Goal: Transaction & Acquisition: Obtain resource

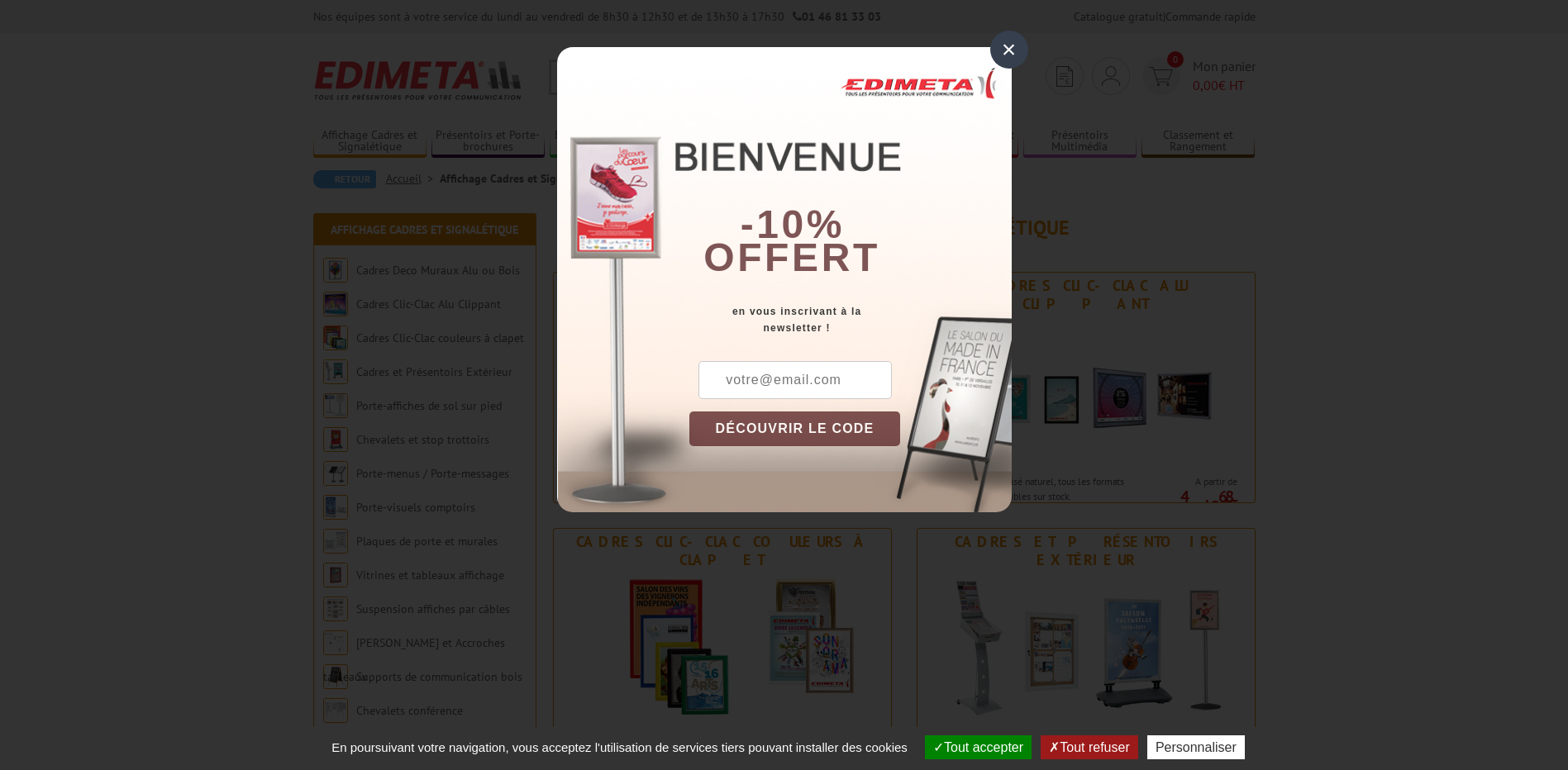
click at [808, 385] on input "text" at bounding box center [795, 380] width 194 height 38
type input "m.jamali@ch-compiegnenoyon.fr"
click at [818, 440] on button "DÉCOUVRIR LE CODE" at bounding box center [795, 429] width 211 height 35
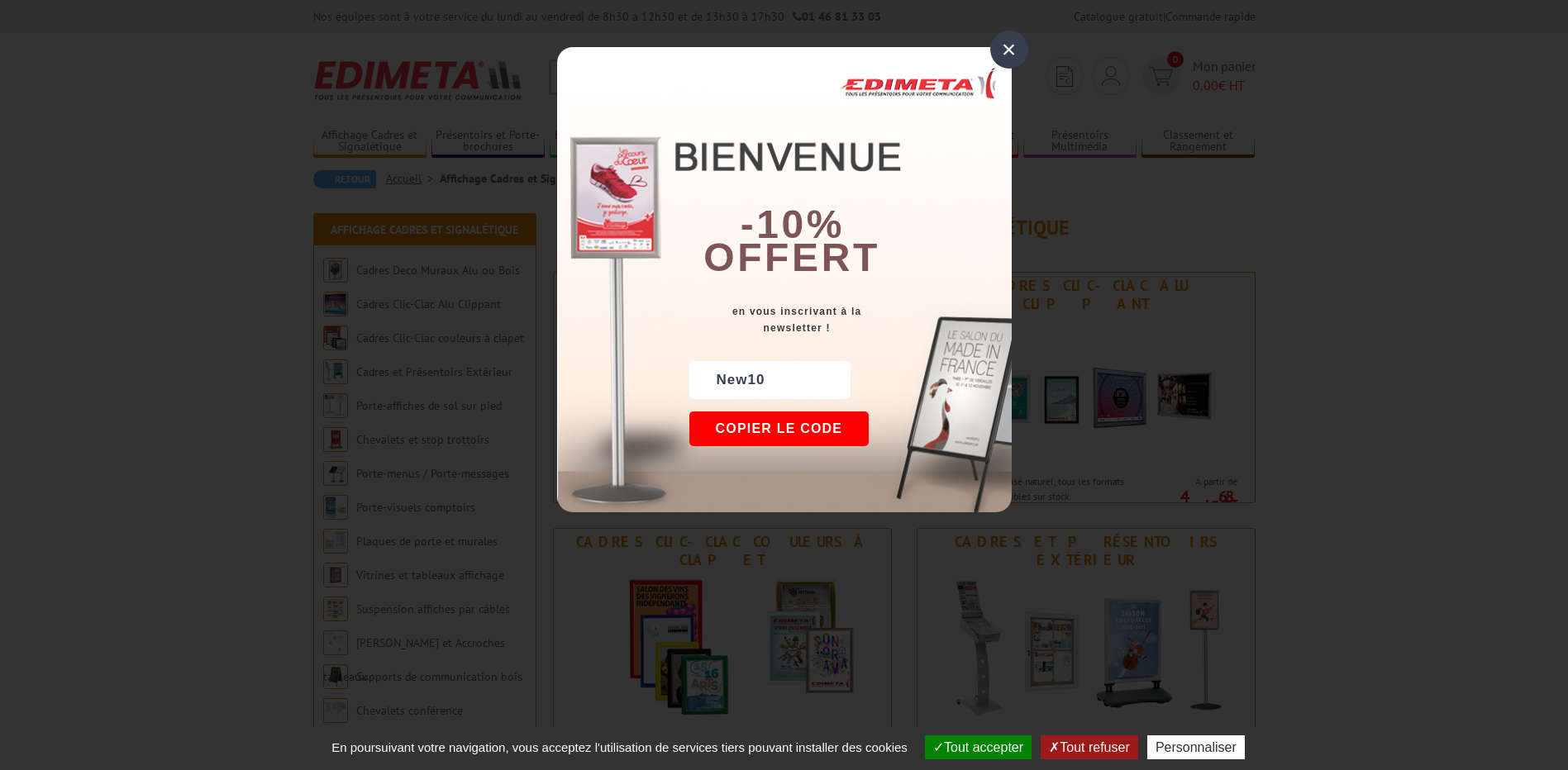
click at [825, 438] on button "Copier le code" at bounding box center [779, 429] width 180 height 35
click at [1000, 49] on div "×" at bounding box center [1010, 50] width 38 height 38
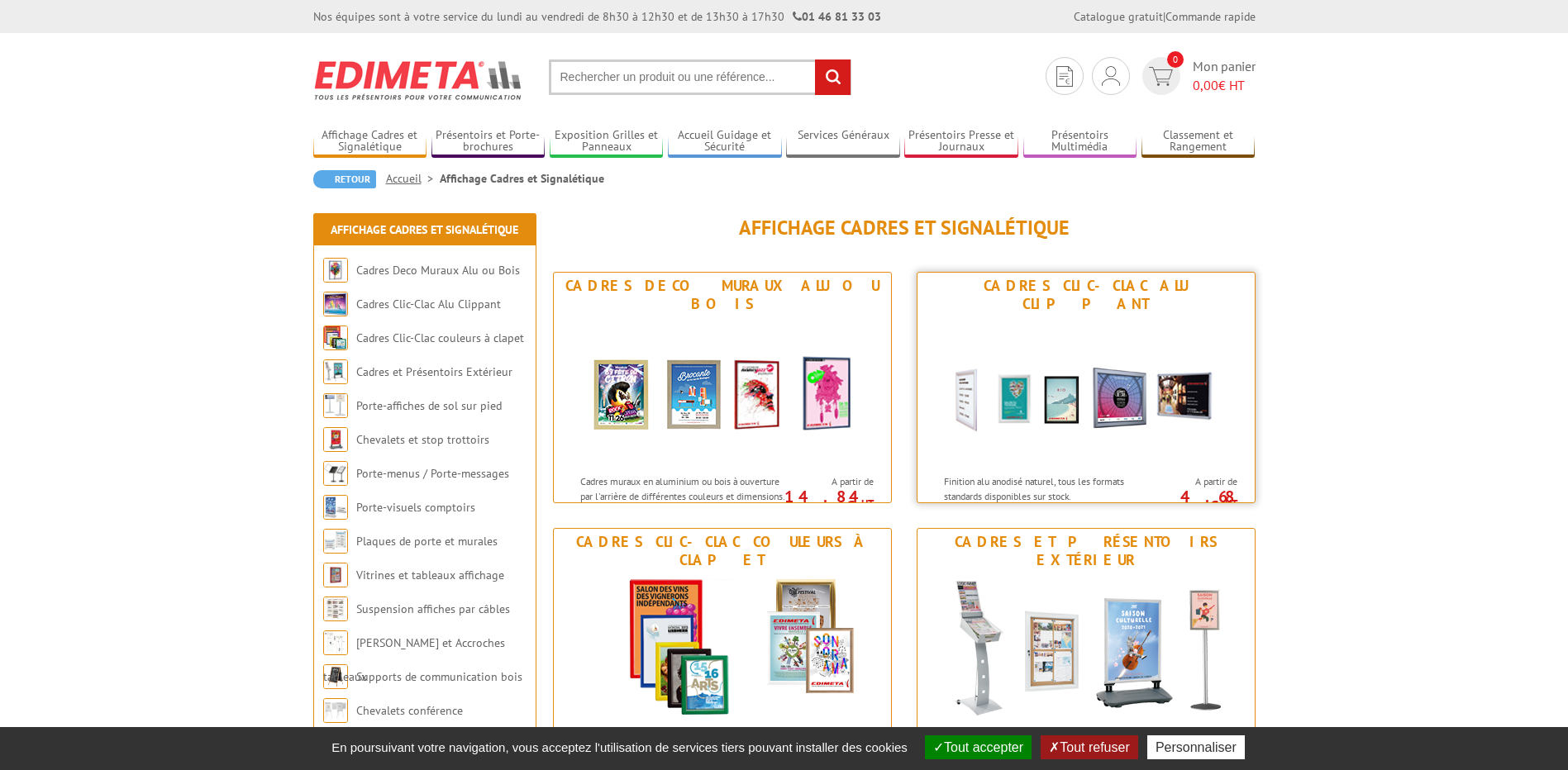
click at [1037, 367] on img at bounding box center [1085, 392] width 305 height 148
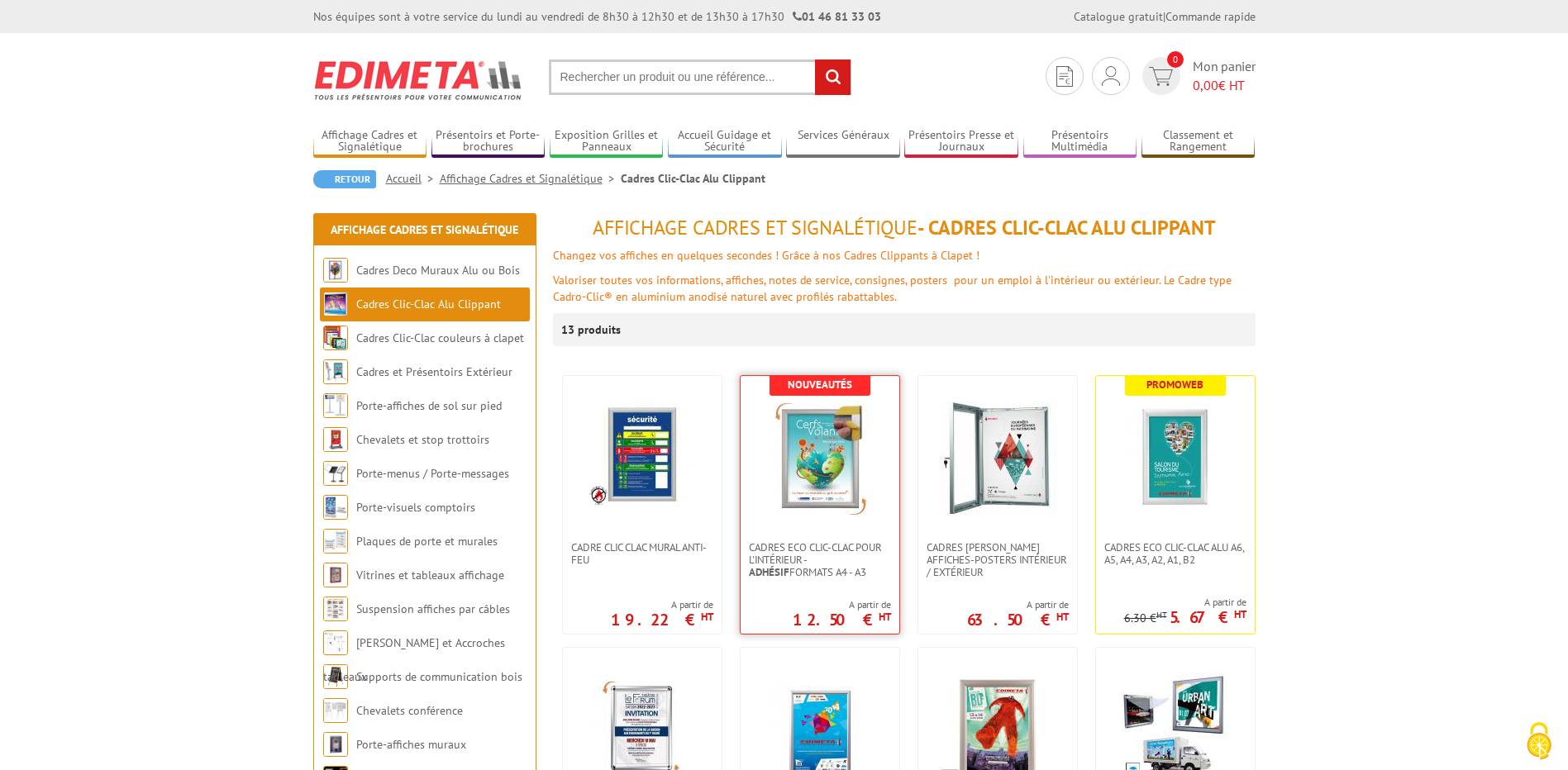
click at [826, 503] on img at bounding box center [819, 458] width 116 height 116
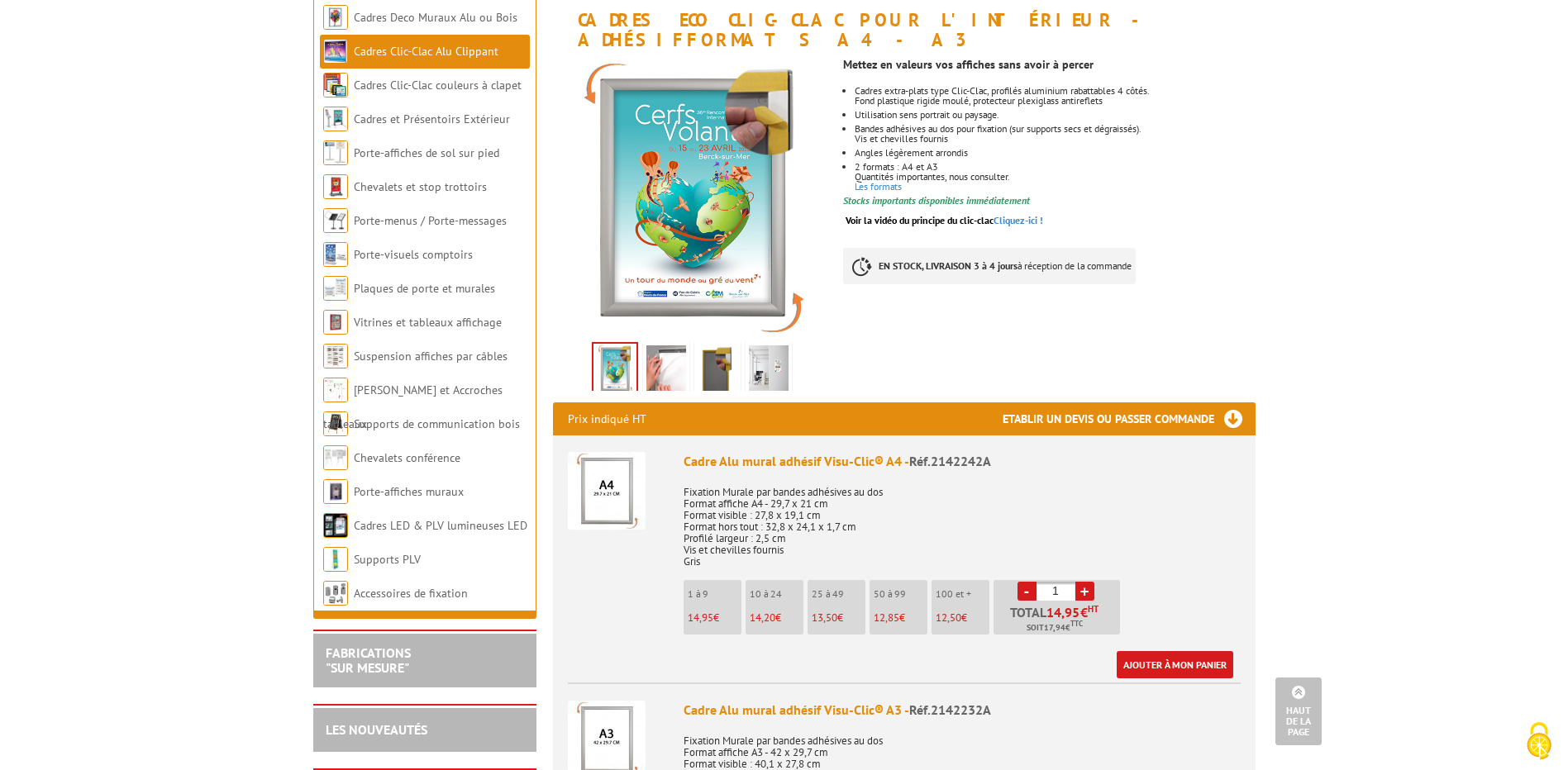
scroll to position [248, 0]
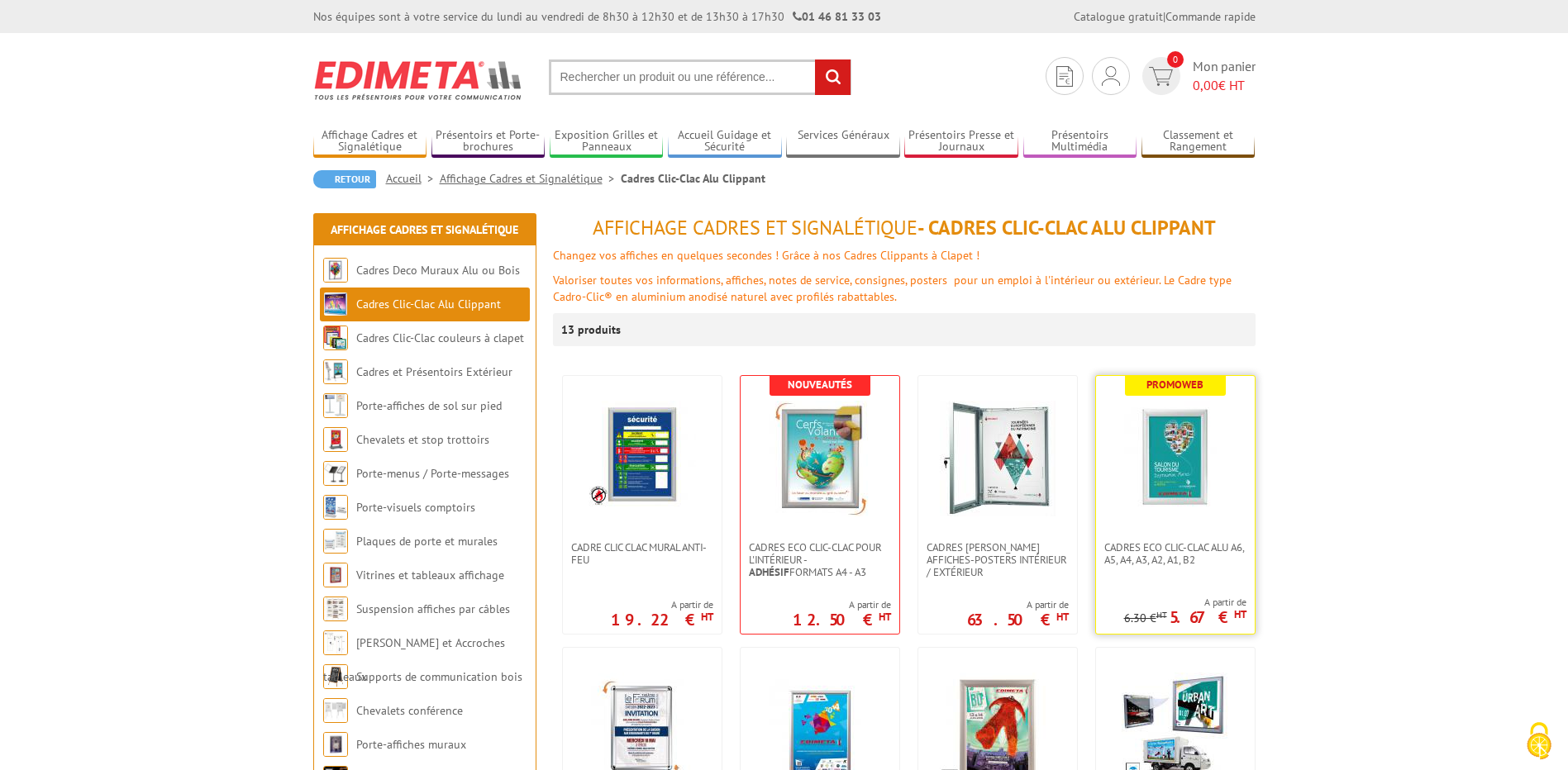
click at [1185, 504] on img at bounding box center [1174, 458] width 116 height 116
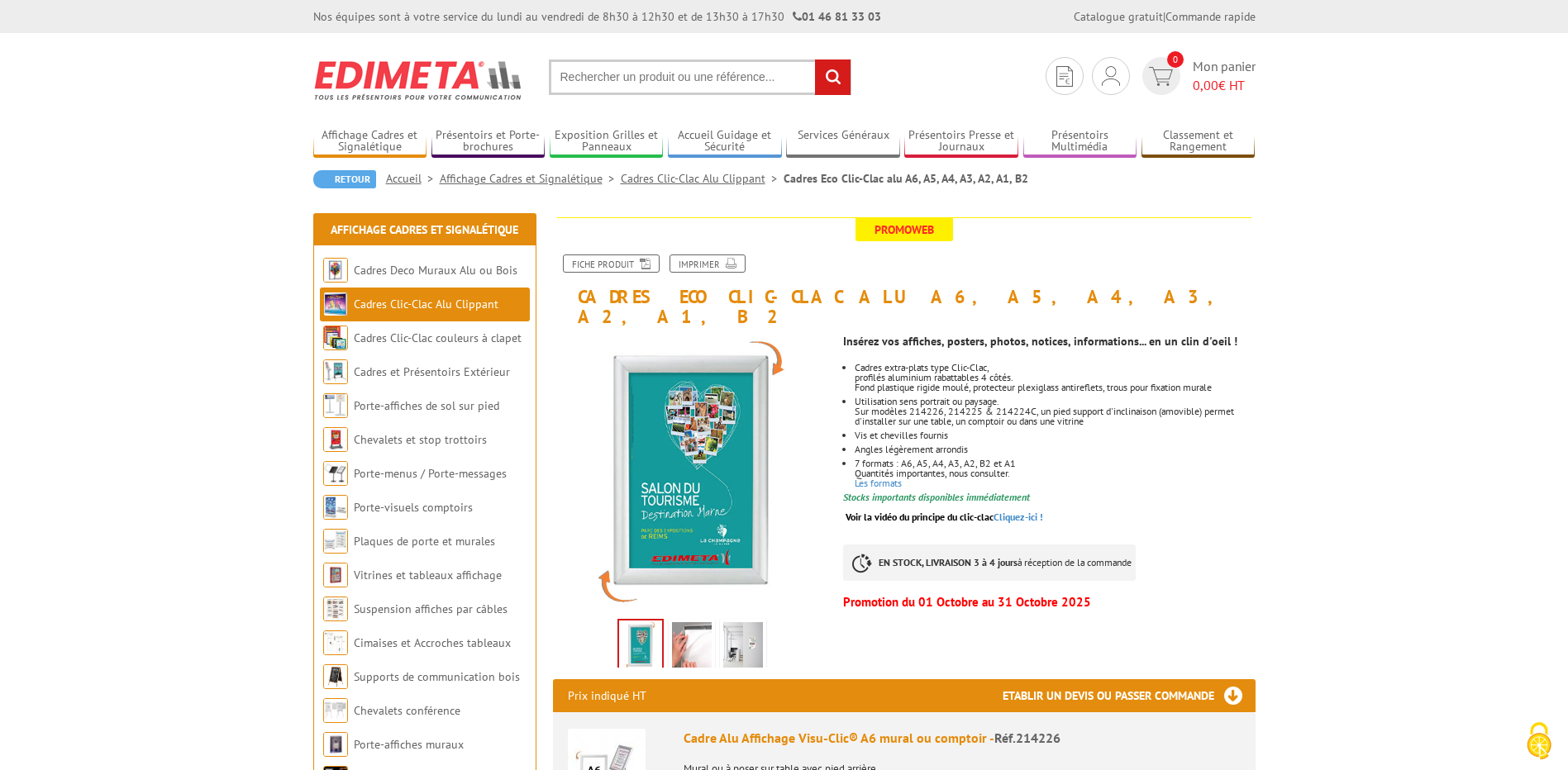
scroll to position [83, 0]
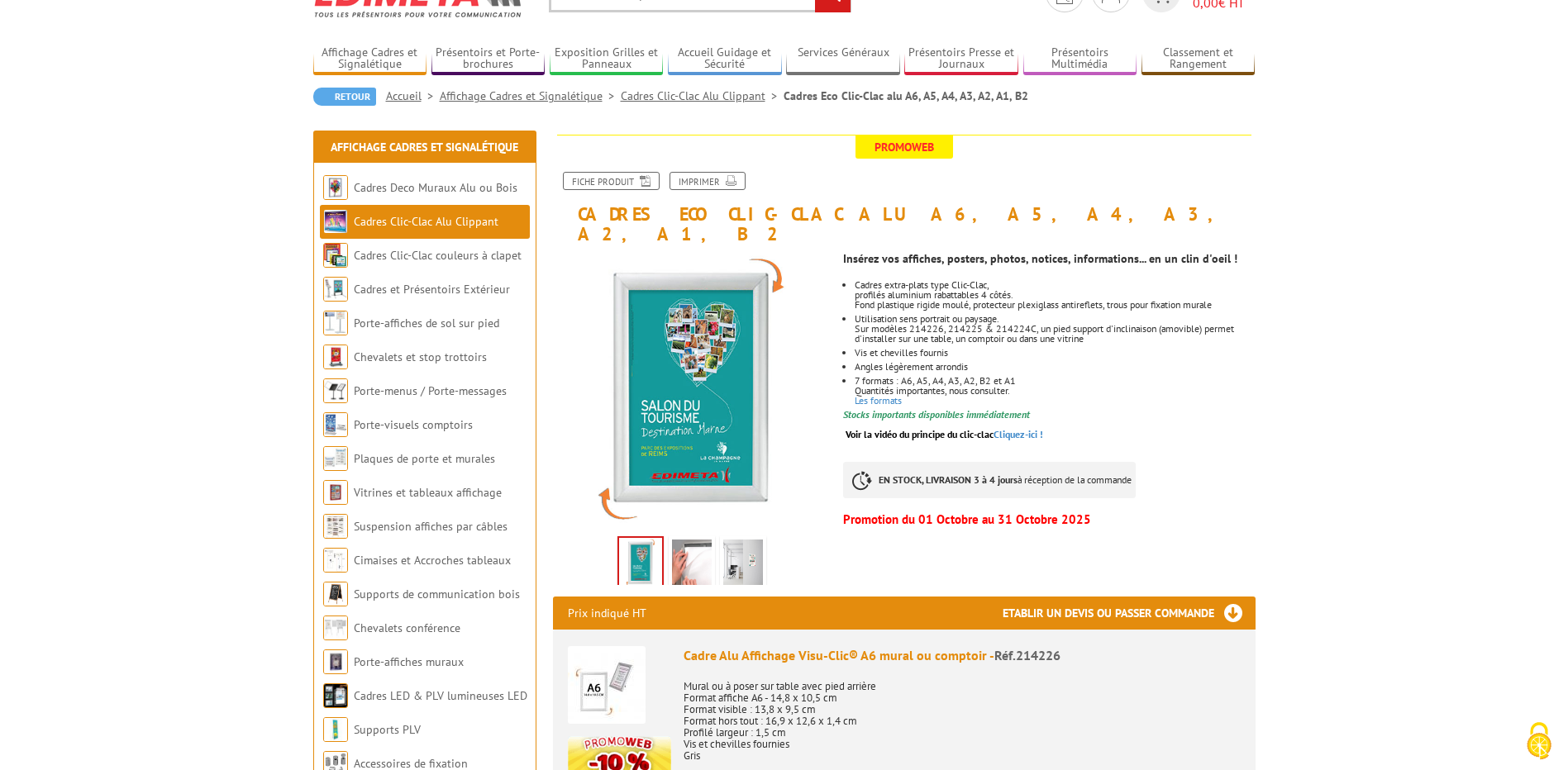
click at [698, 542] on img at bounding box center [691, 564] width 39 height 51
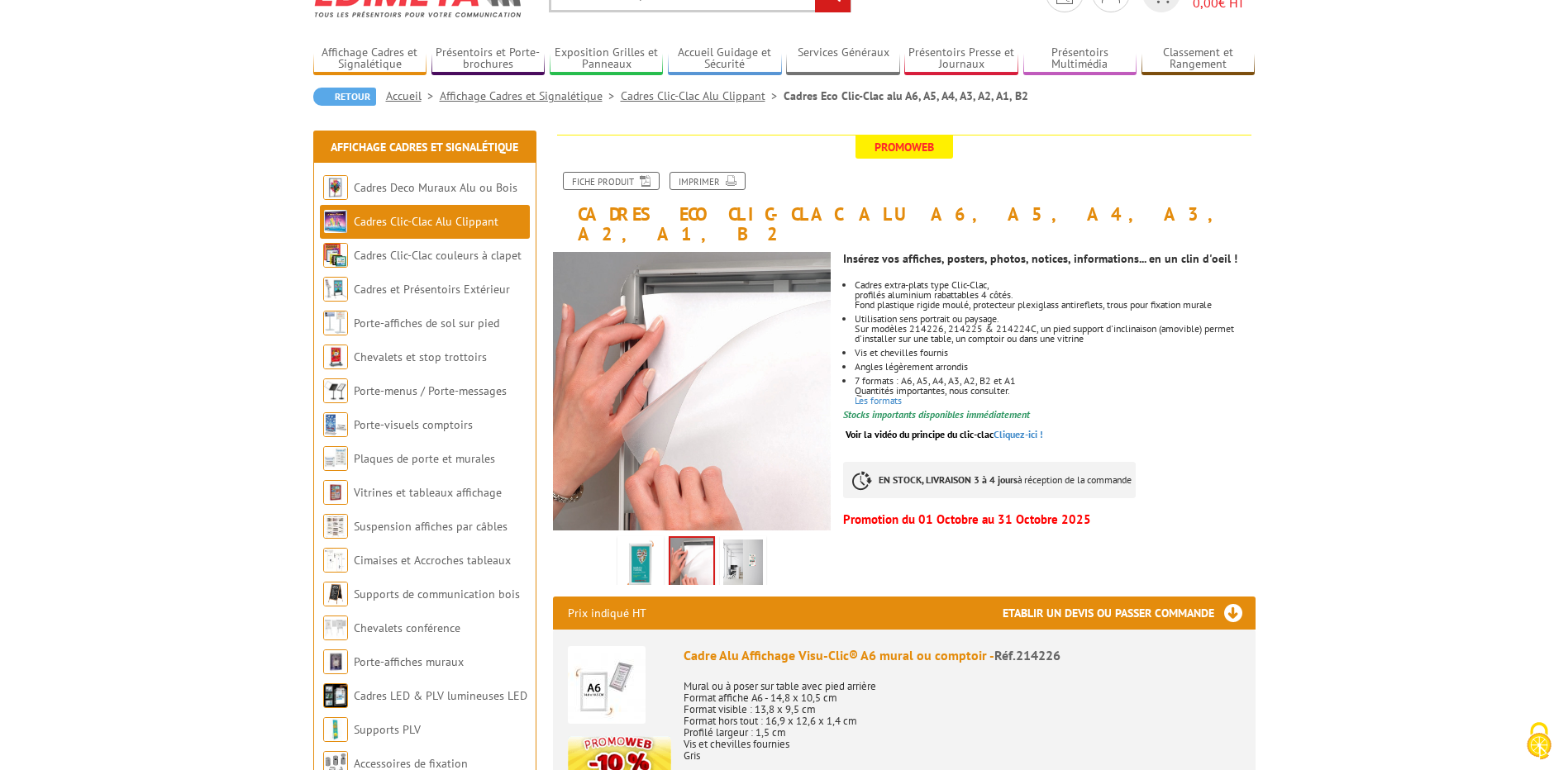
click at [759, 542] on img at bounding box center [743, 564] width 39 height 51
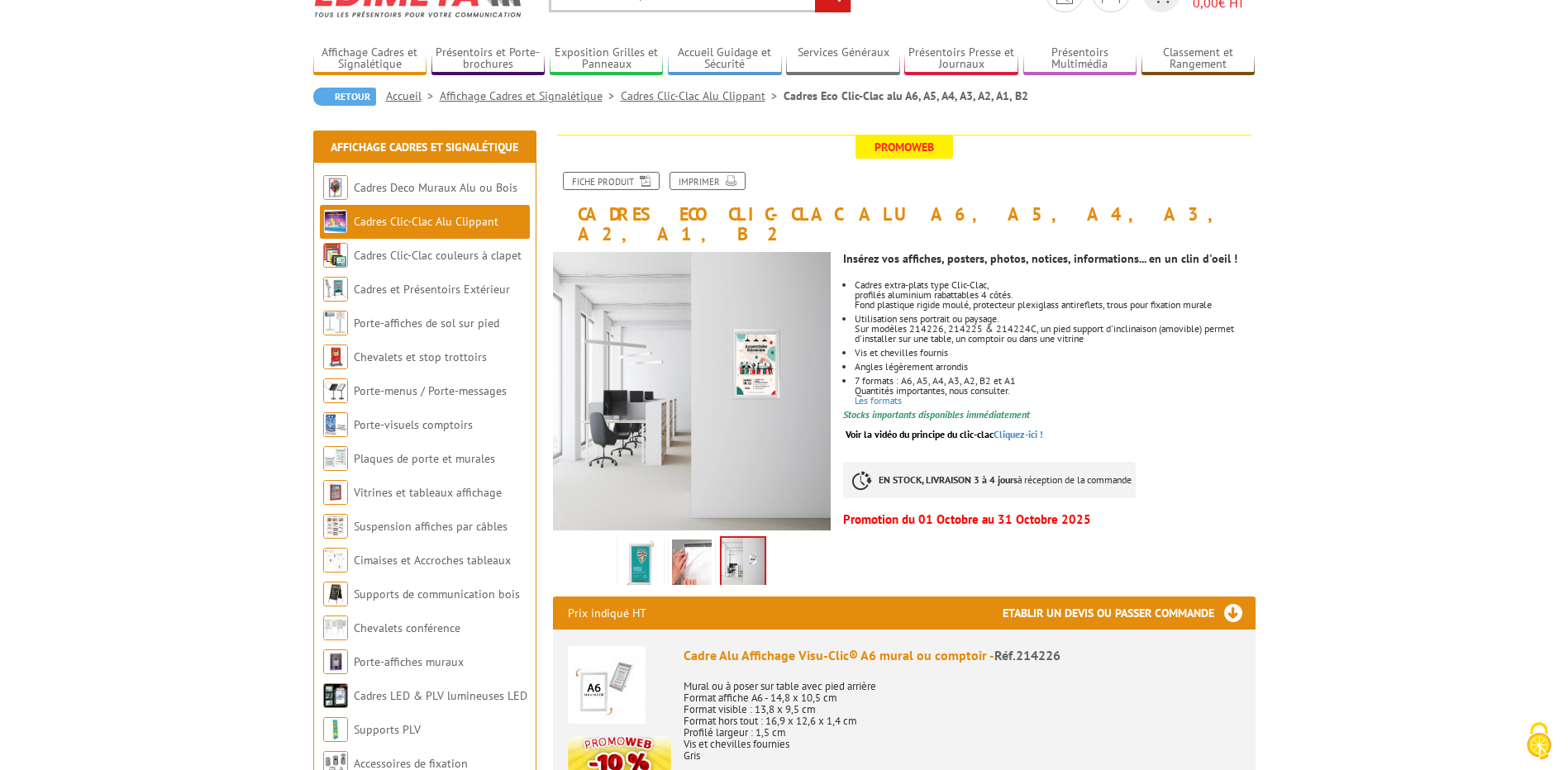
click at [680, 542] on img at bounding box center [691, 564] width 39 height 51
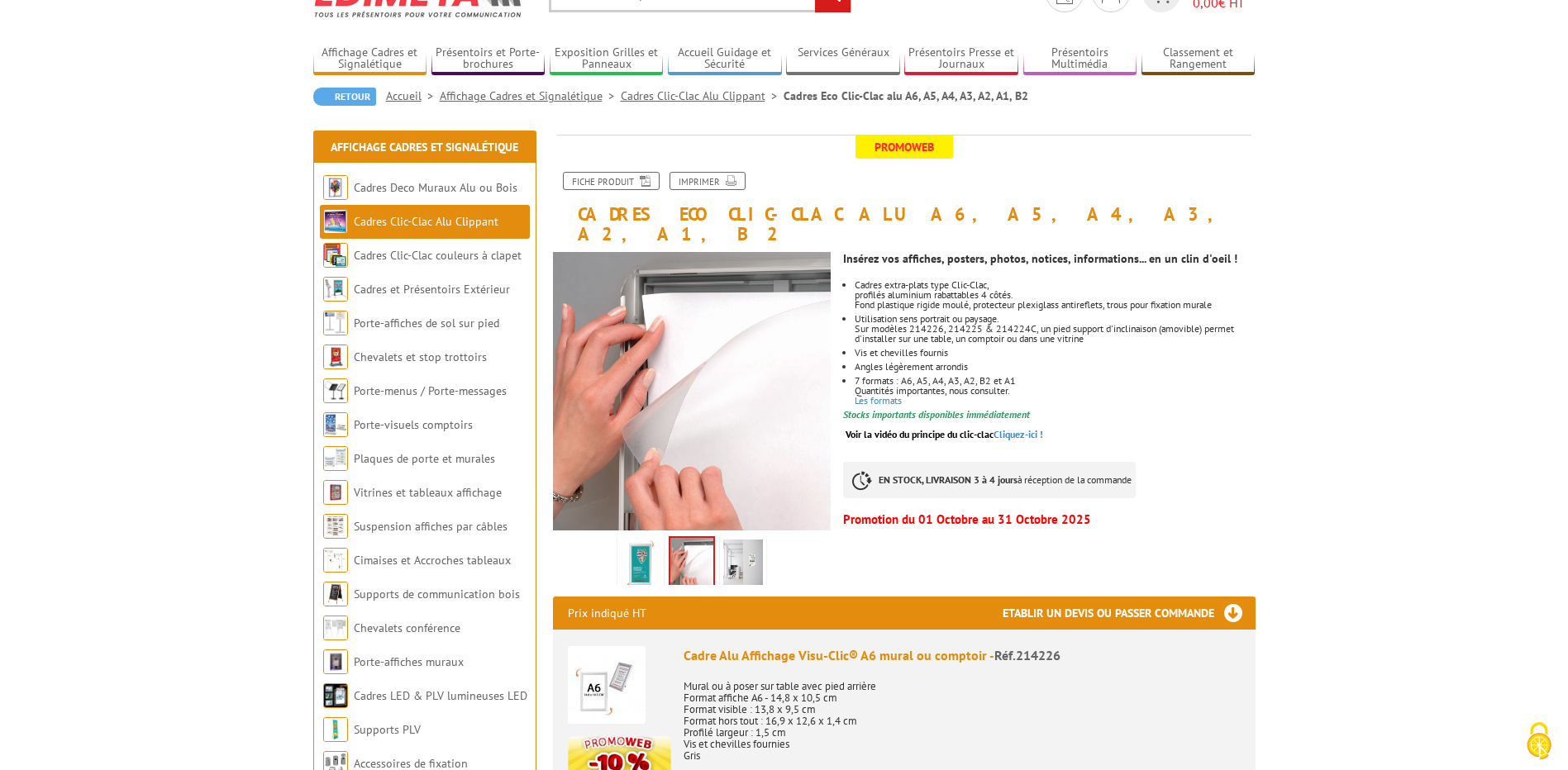
click at [633, 542] on img at bounding box center [640, 564] width 39 height 51
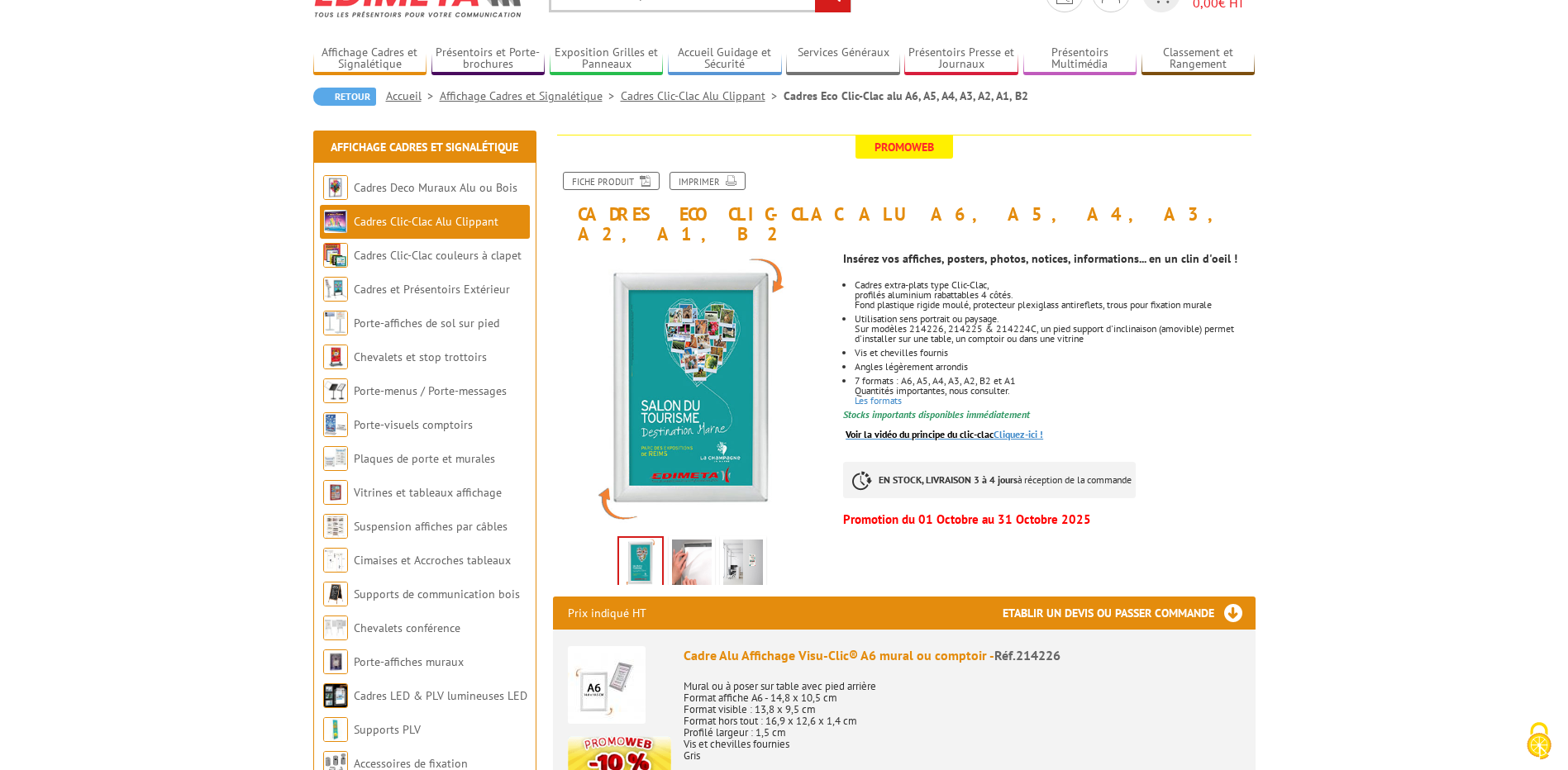
click at [1016, 428] on link "Voir la vidéo du principe du clic-clac Cliquez-ici !" at bounding box center [944, 434] width 197 height 12
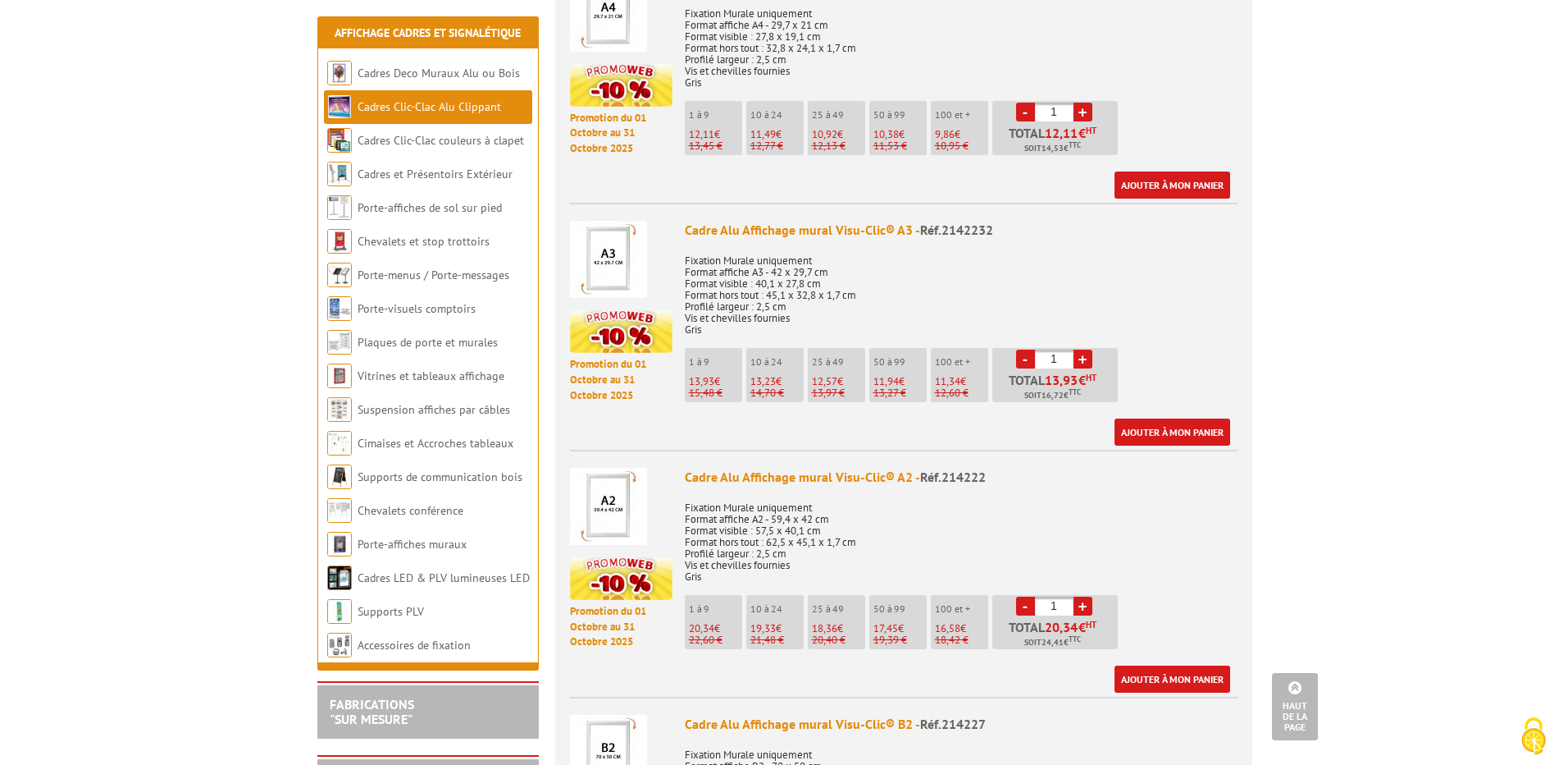
scroll to position [1559, 0]
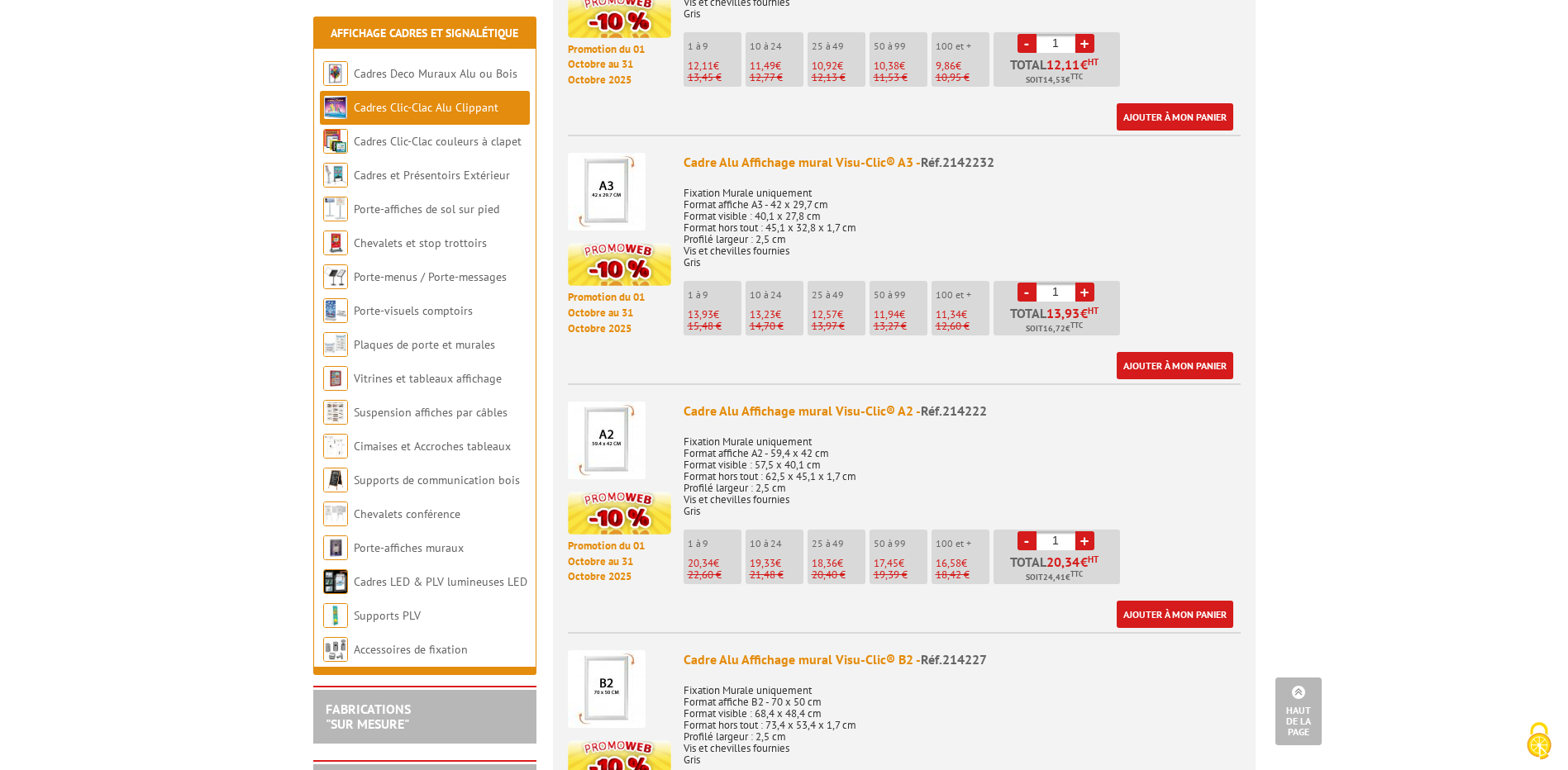
click at [1086, 531] on link "+" at bounding box center [1085, 541] width 19 height 19
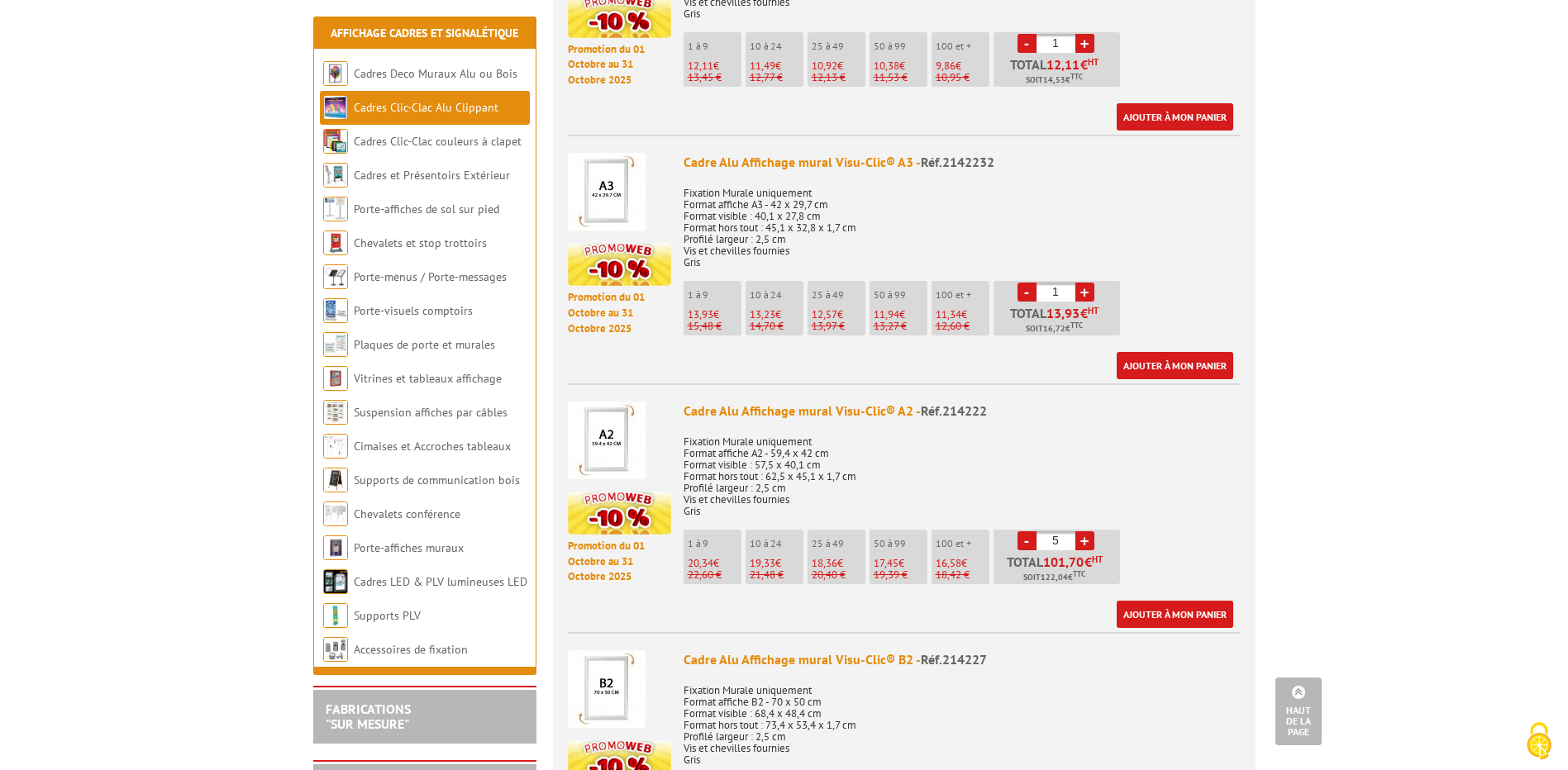
type input "6"
click at [1167, 601] on link "Ajouter à mon panier" at bounding box center [1175, 614] width 117 height 27
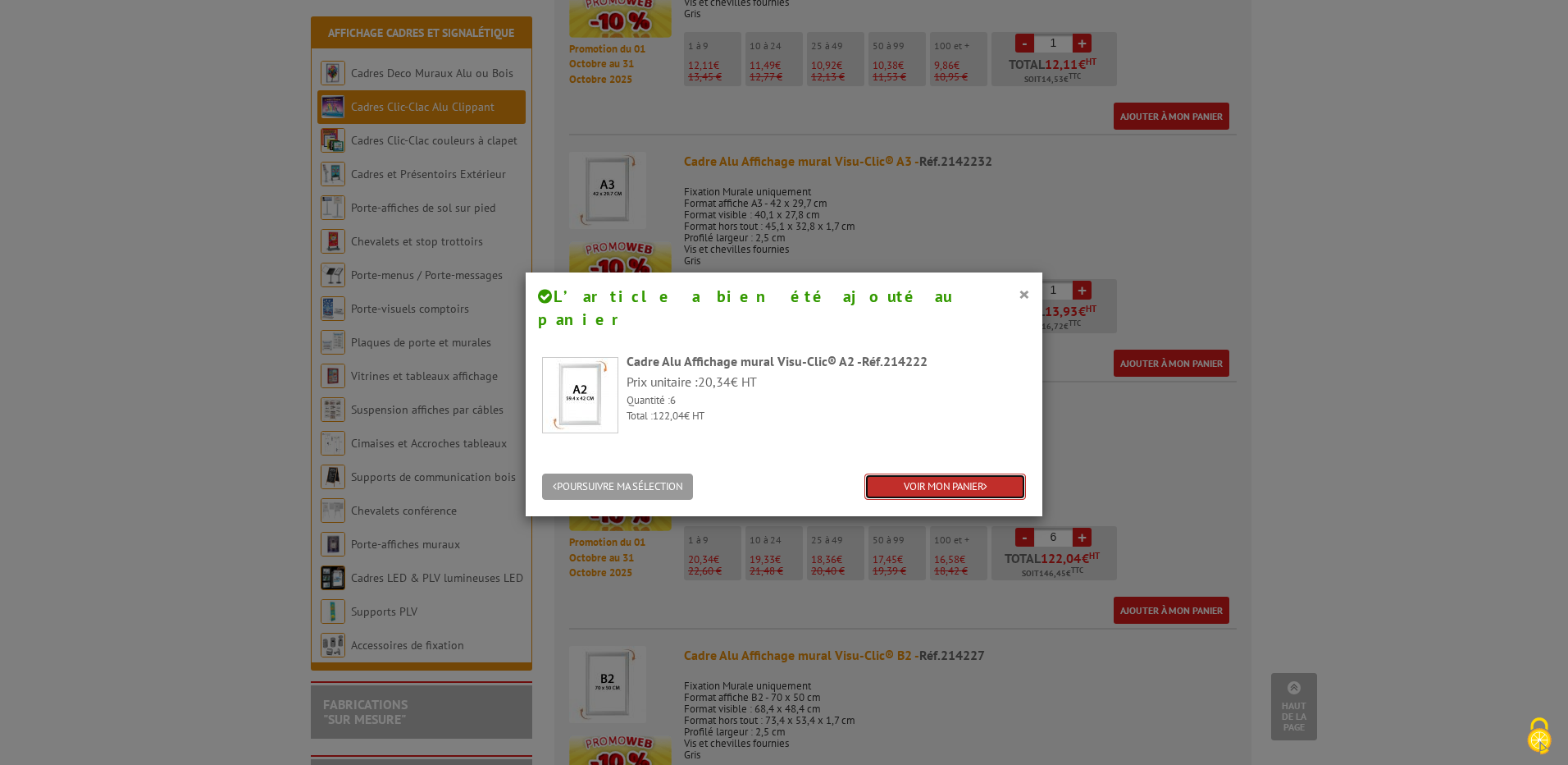
click at [964, 473] on link "VOIR MON PANIER" at bounding box center [945, 486] width 162 height 27
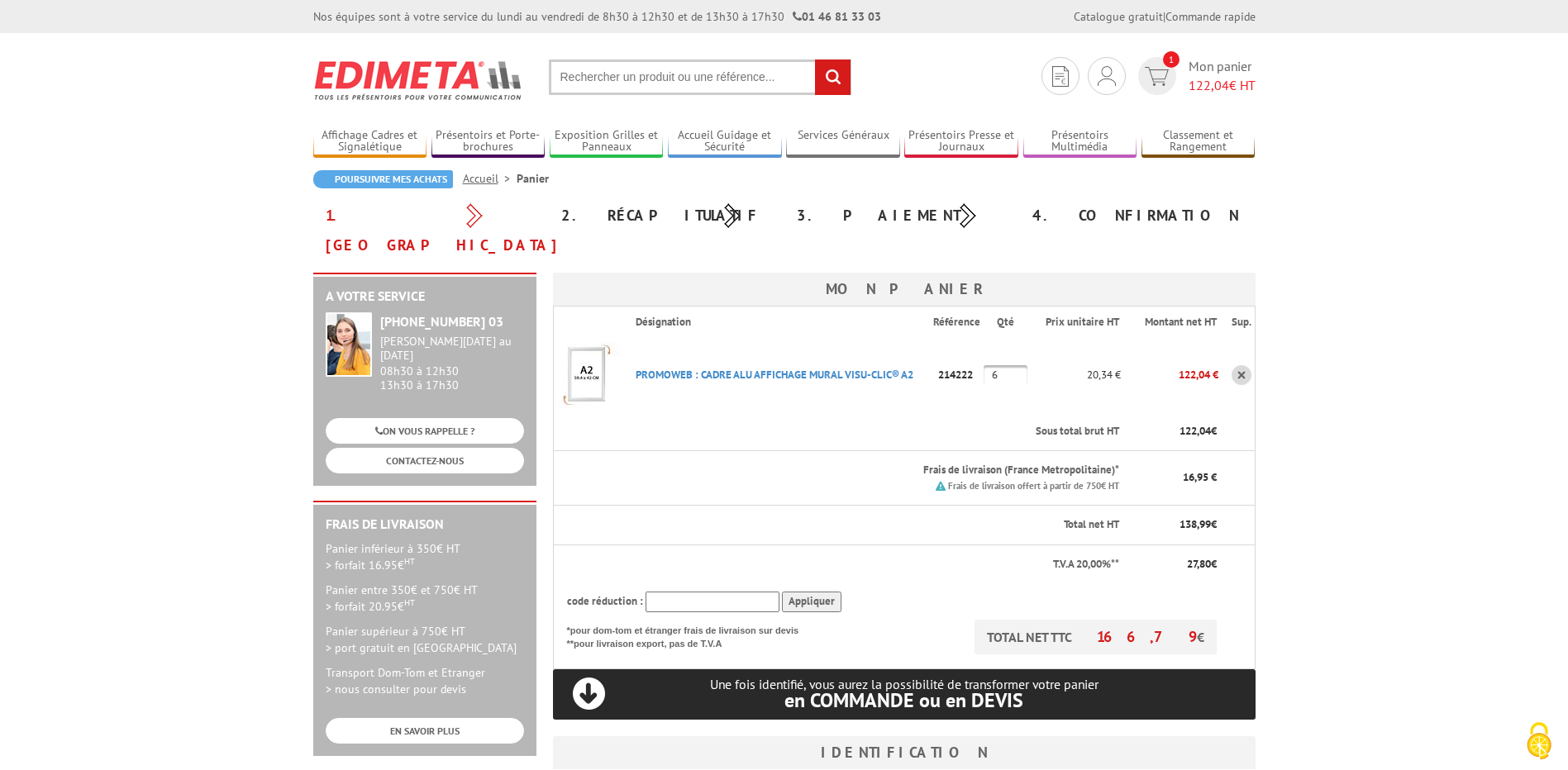
click at [683, 591] on input "text" at bounding box center [712, 602] width 134 height 21
paste input "New10"
type input "New10"
click at [802, 591] on input "Appliquer" at bounding box center [811, 602] width 59 height 21
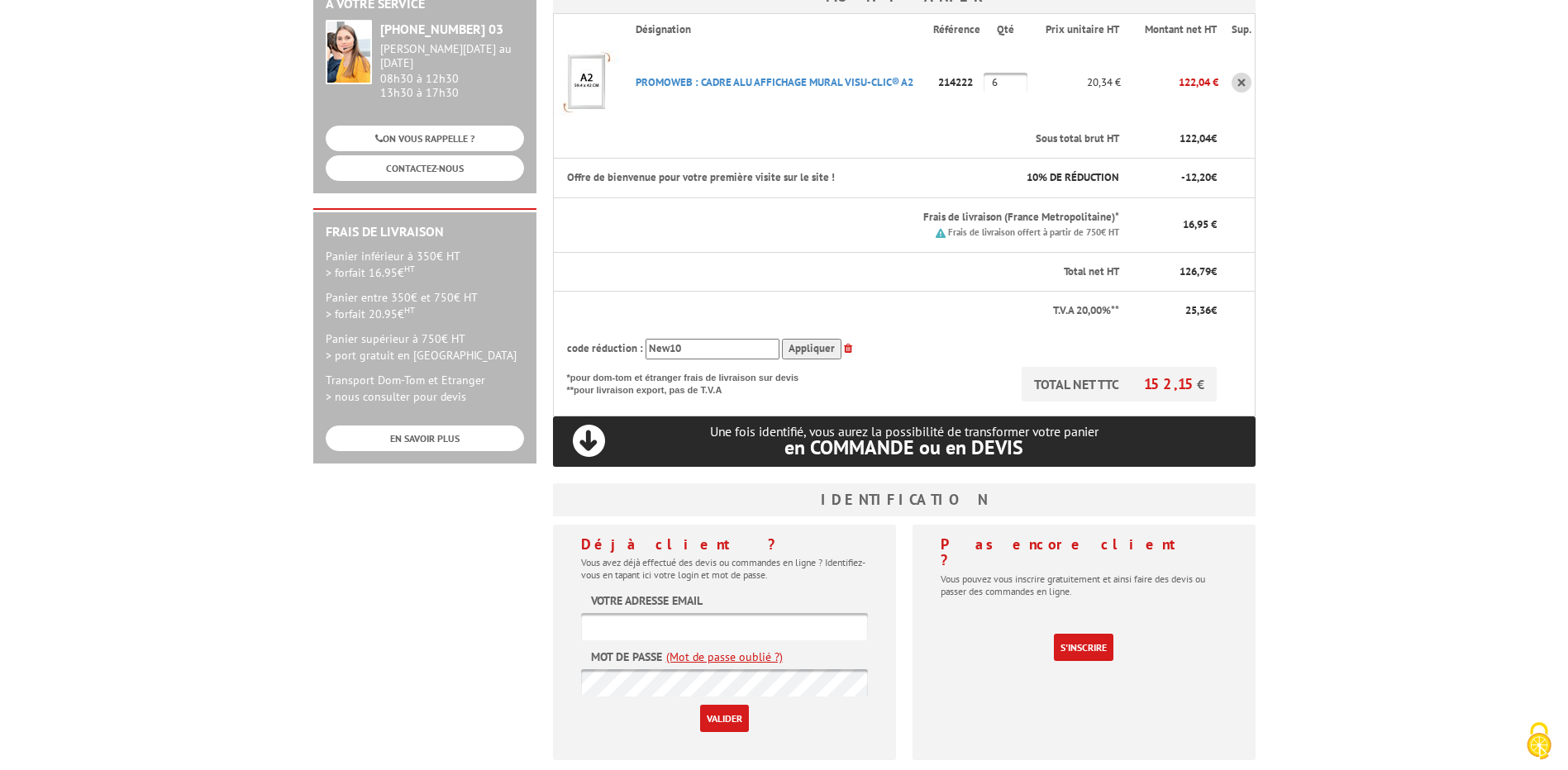
scroll to position [330, 0]
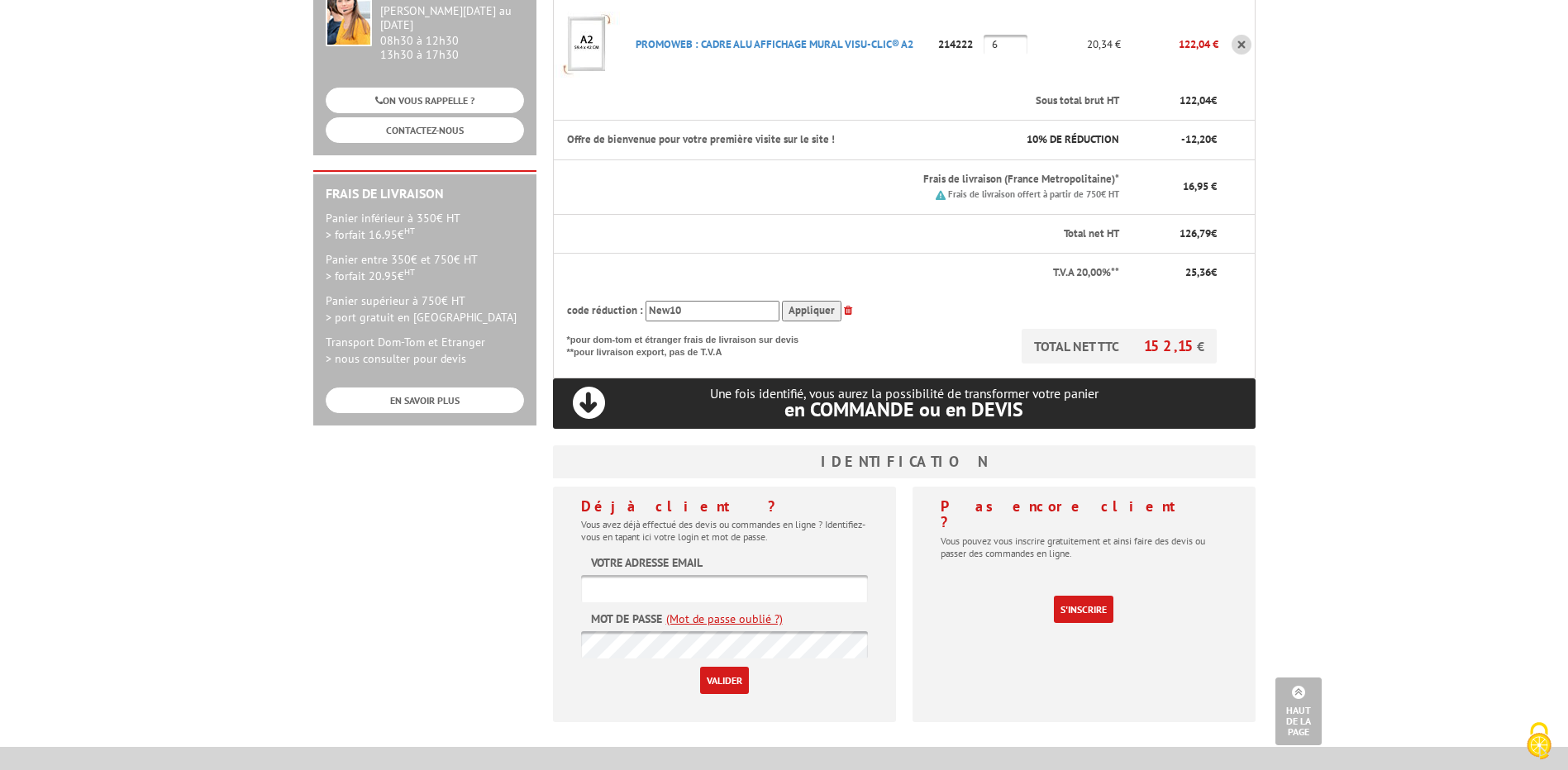
click at [628, 575] on input "text" at bounding box center [724, 588] width 287 height 27
type input "[PERSON_NAME][EMAIL_ADDRESS][DOMAIN_NAME]"
click at [700, 666] on input "Valider" at bounding box center [724, 679] width 49 height 27
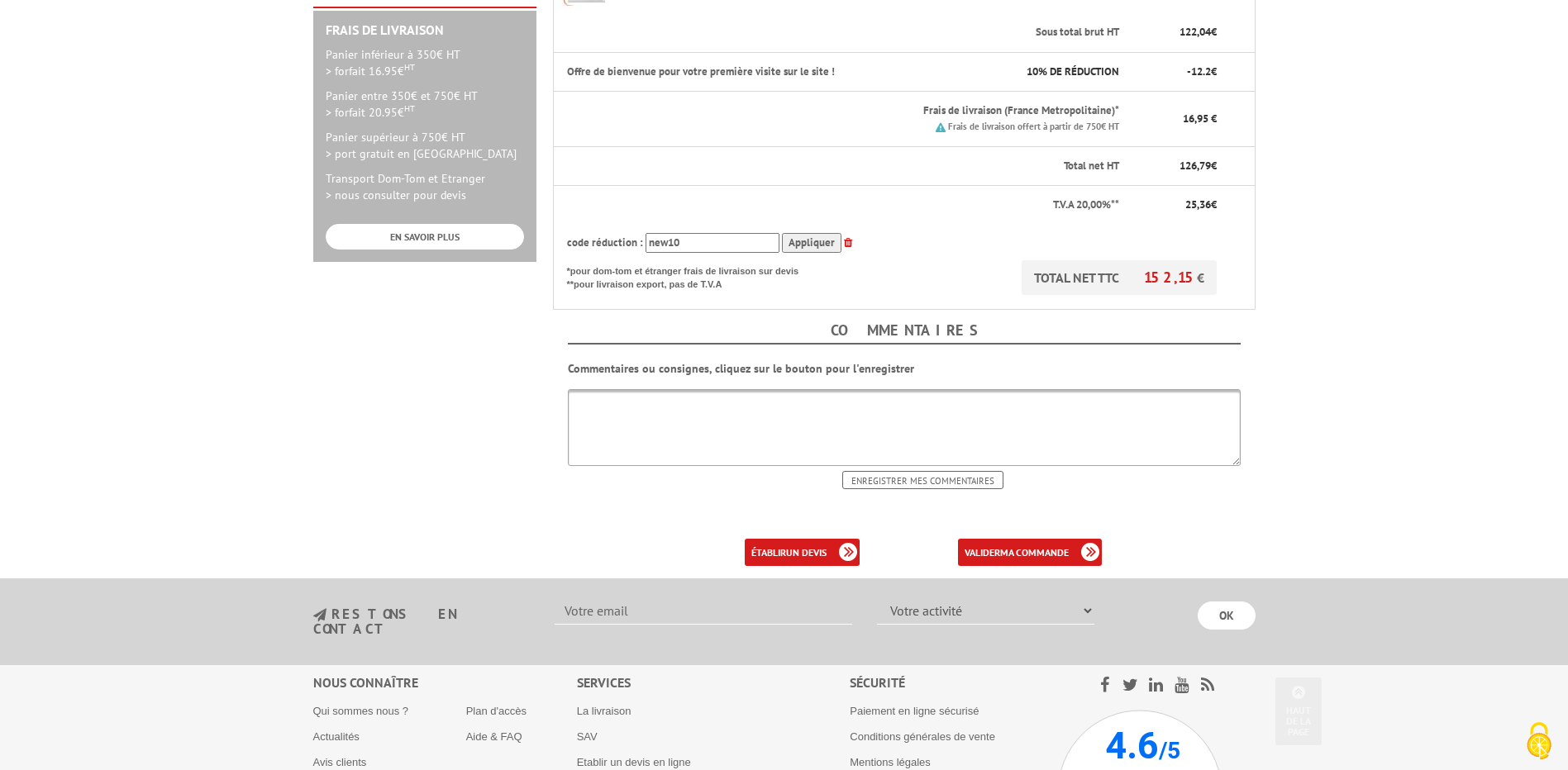
scroll to position [495, 0]
click at [811, 544] on b "un devis" at bounding box center [806, 550] width 40 height 12
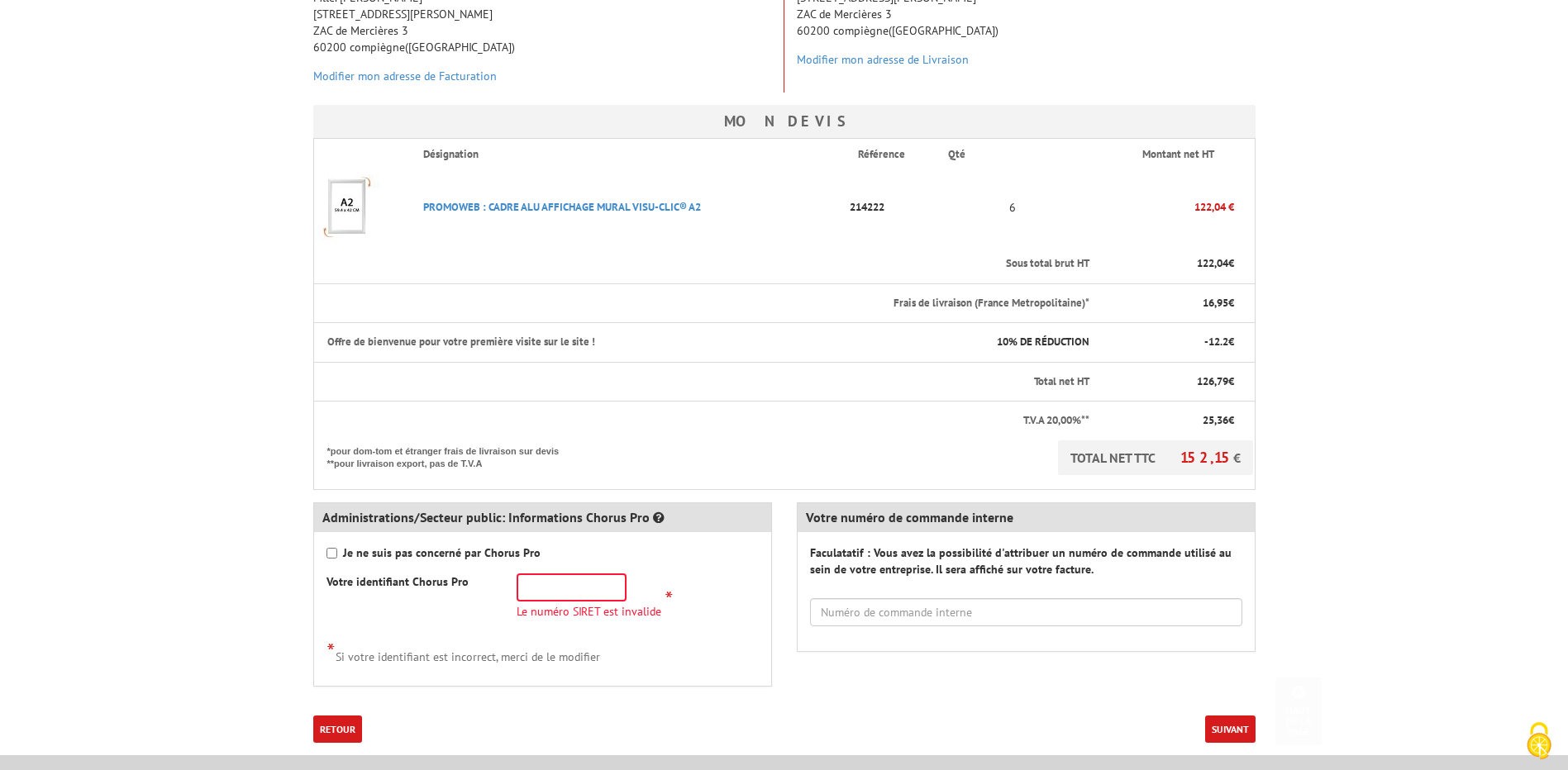
scroll to position [330, 0]
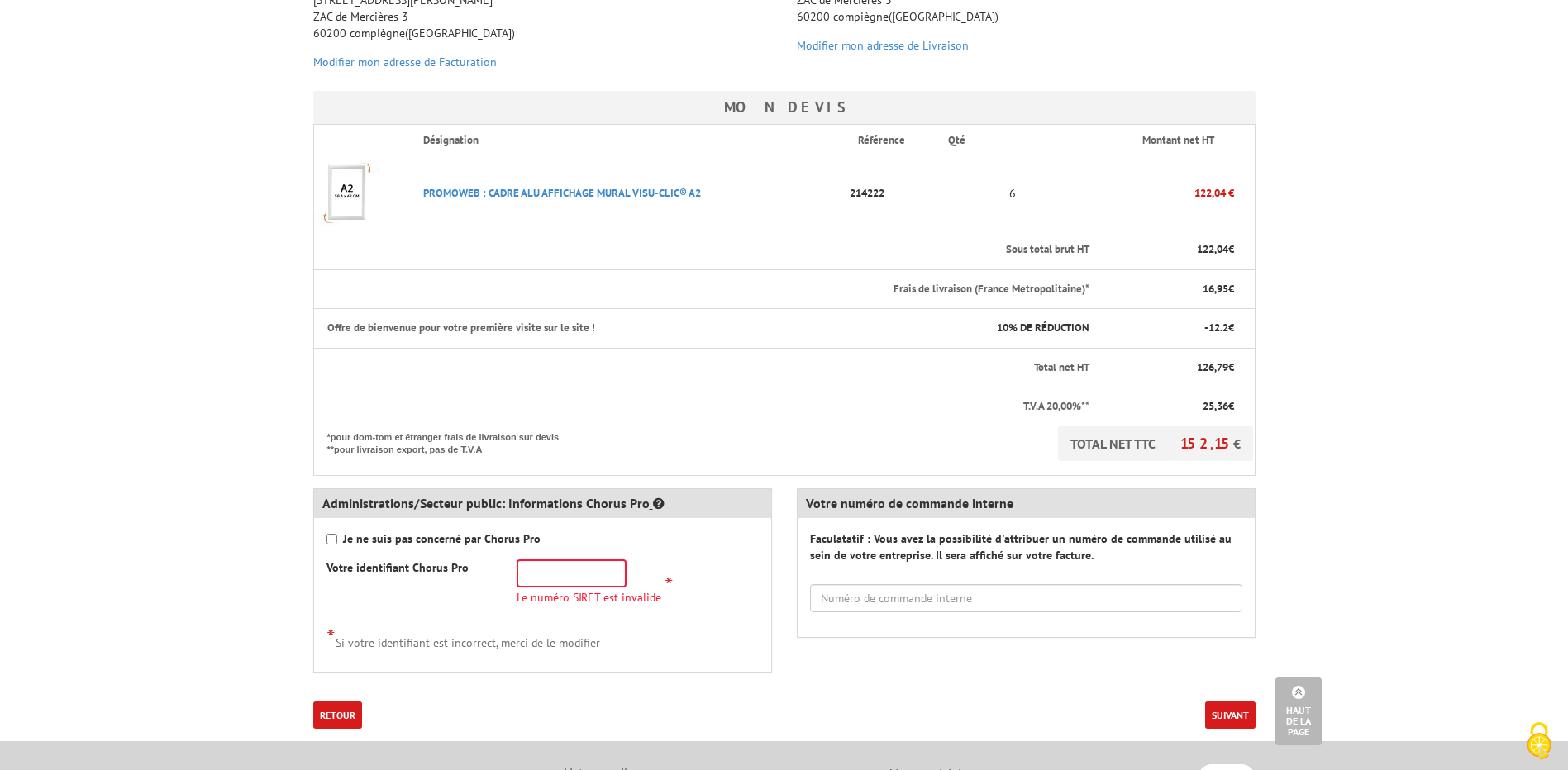
click at [653, 506] on icon at bounding box center [658, 502] width 11 height 13
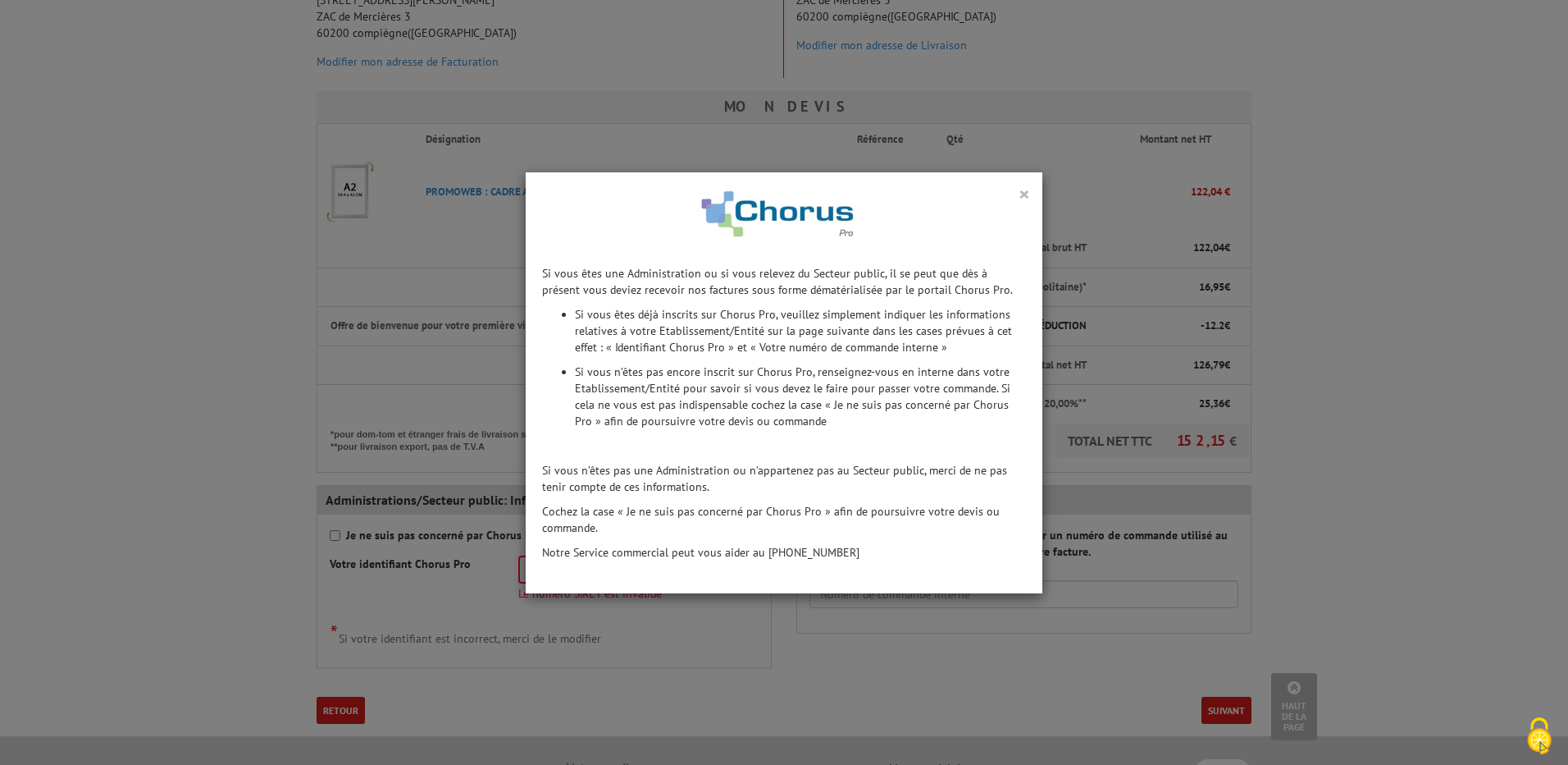
click at [1018, 198] on button "×" at bounding box center [1023, 193] width 11 height 22
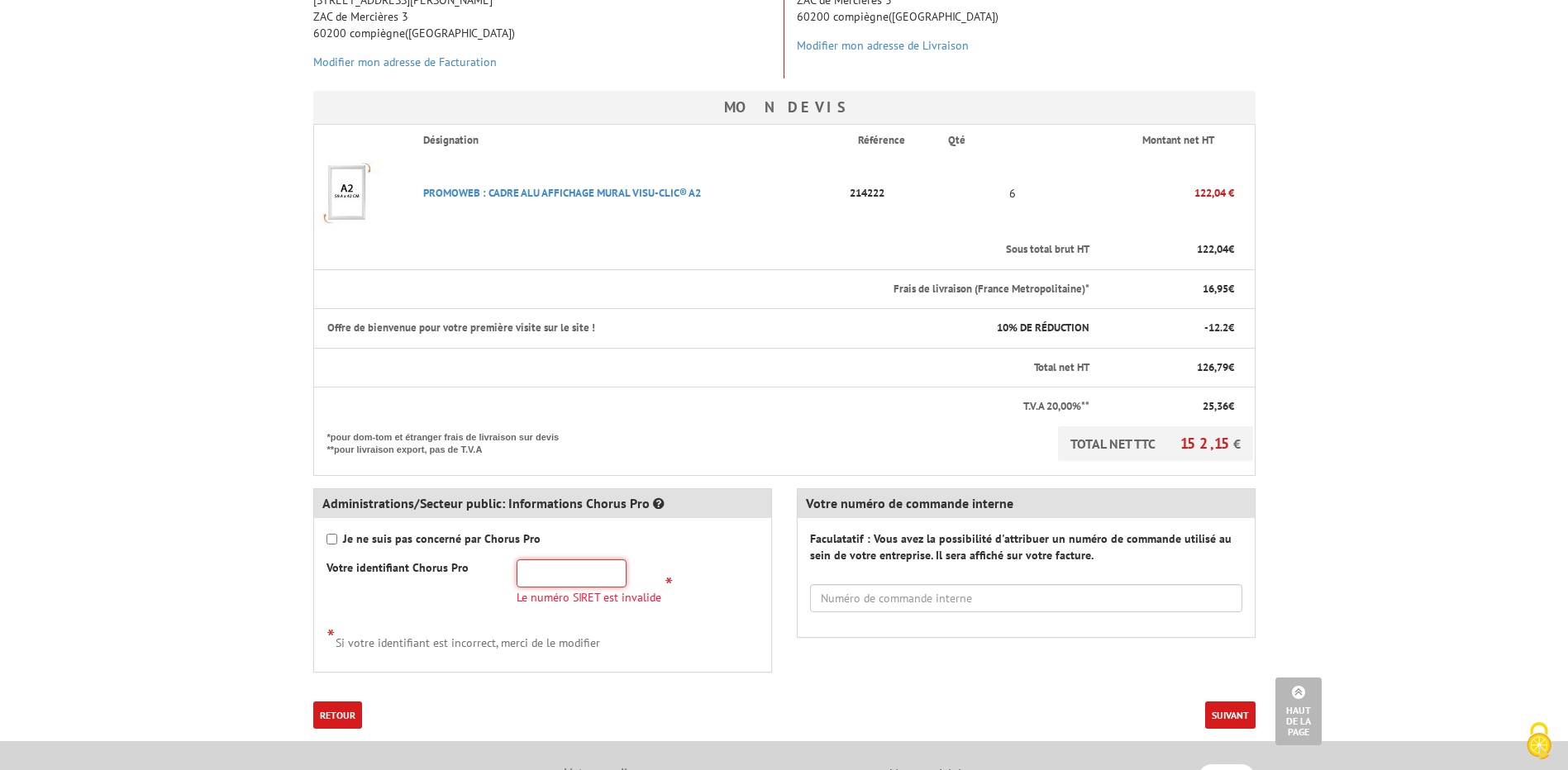
click at [553, 571] on input "text" at bounding box center [572, 573] width 110 height 28
click at [558, 582] on input "text" at bounding box center [572, 573] width 110 height 28
paste input "200 034 650 00"
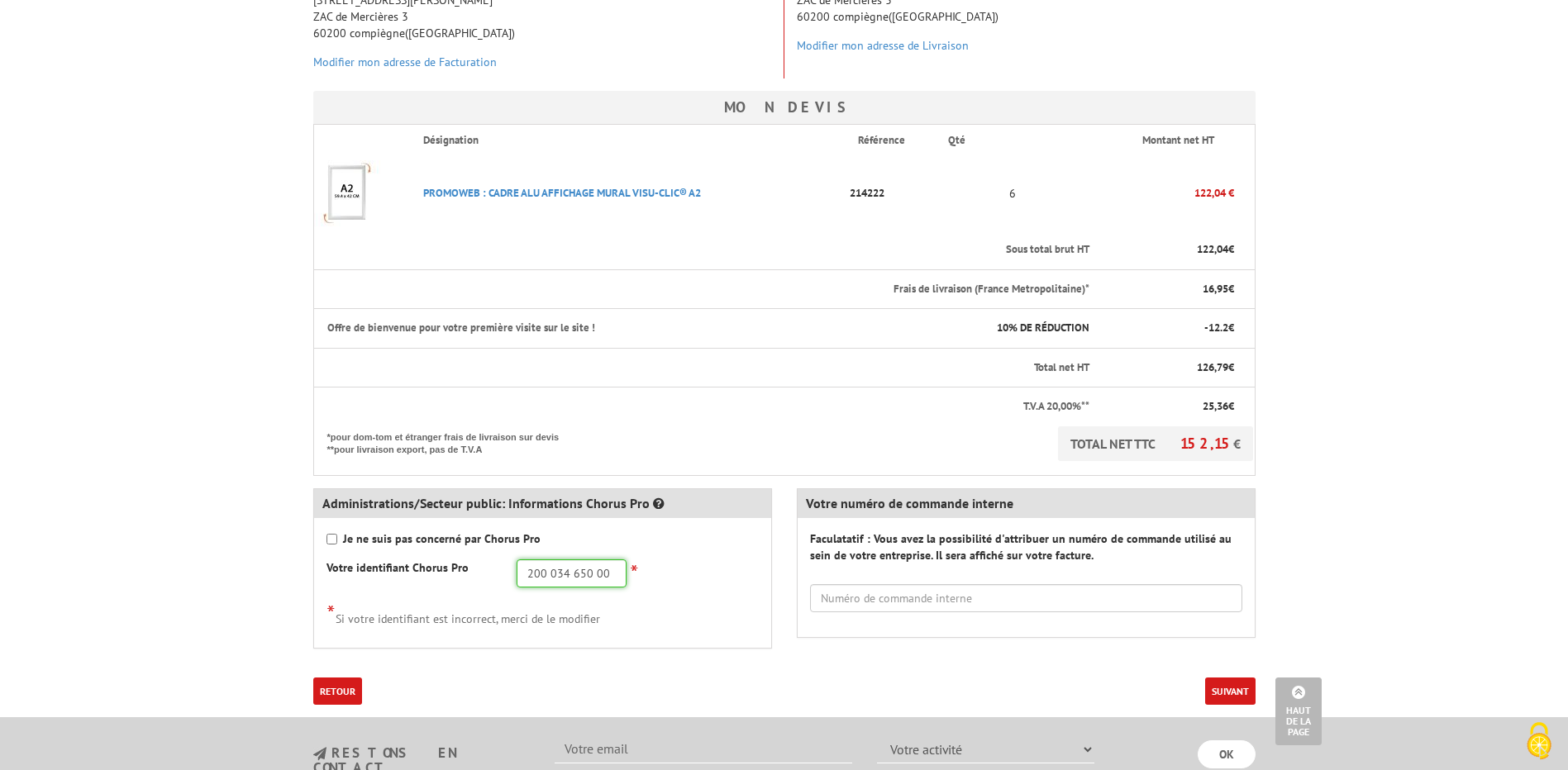
type input "200 034 650 00"
click at [1215, 697] on button "Suivant" at bounding box center [1230, 691] width 51 height 27
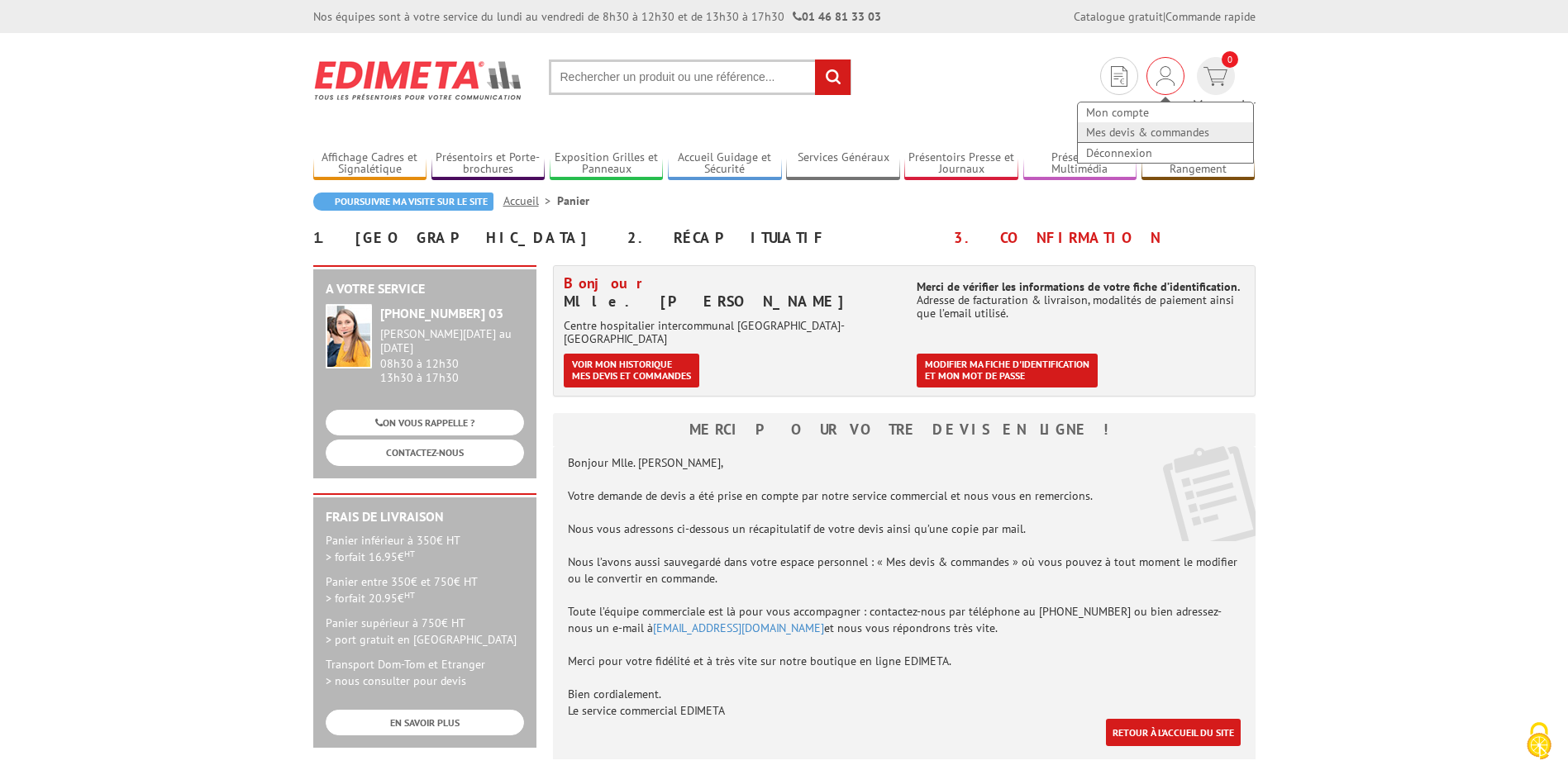
click at [1112, 130] on link "Mes devis & commandes" at bounding box center [1165, 132] width 175 height 20
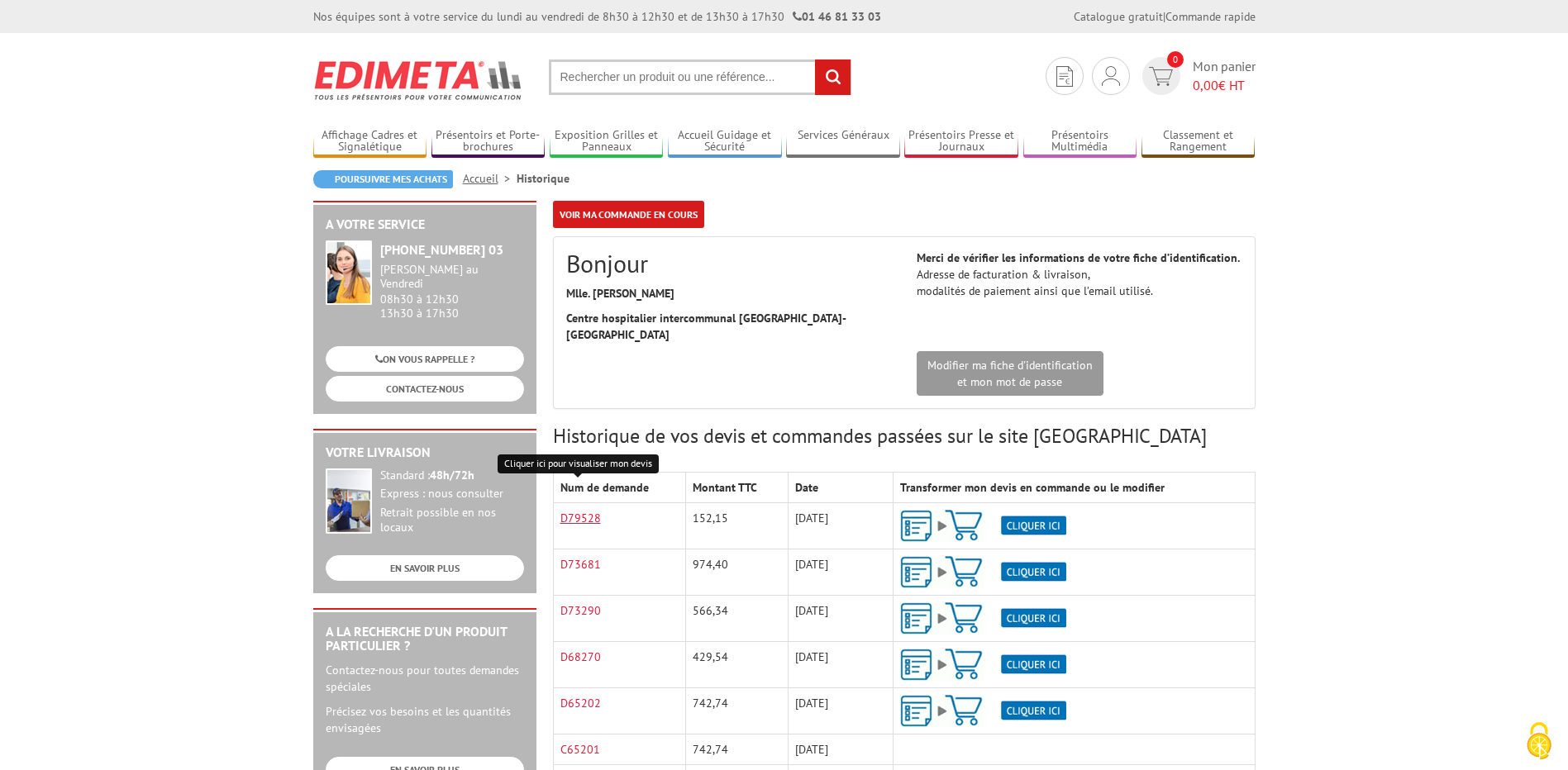
click at [589, 510] on link "D79528" at bounding box center [580, 517] width 40 height 15
